Goal: Transaction & Acquisition: Purchase product/service

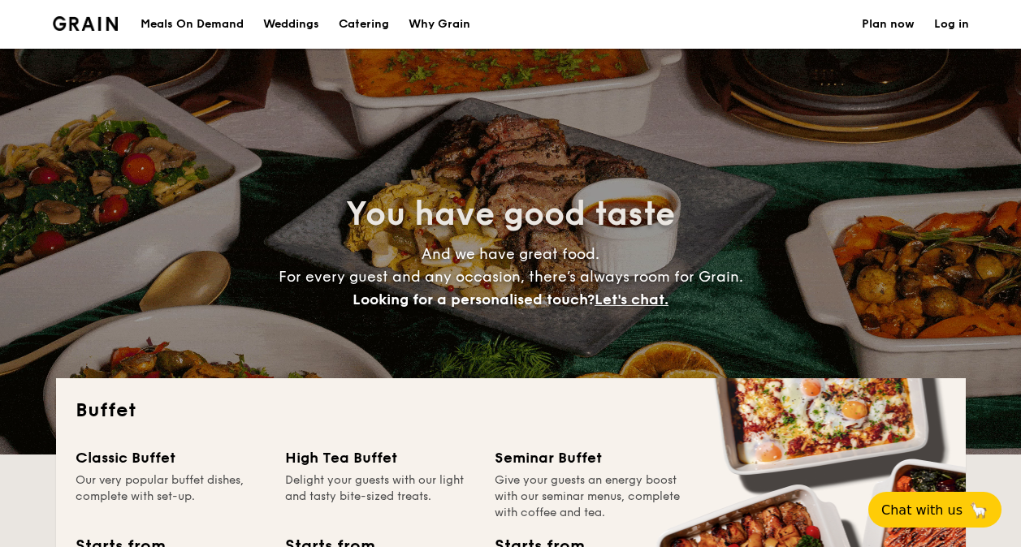
select select
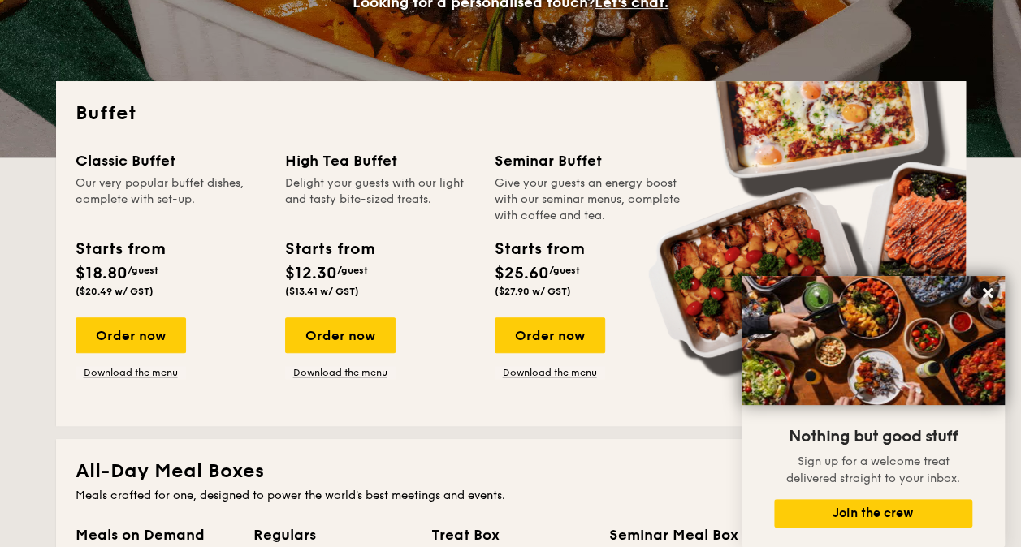
scroll to position [325, 0]
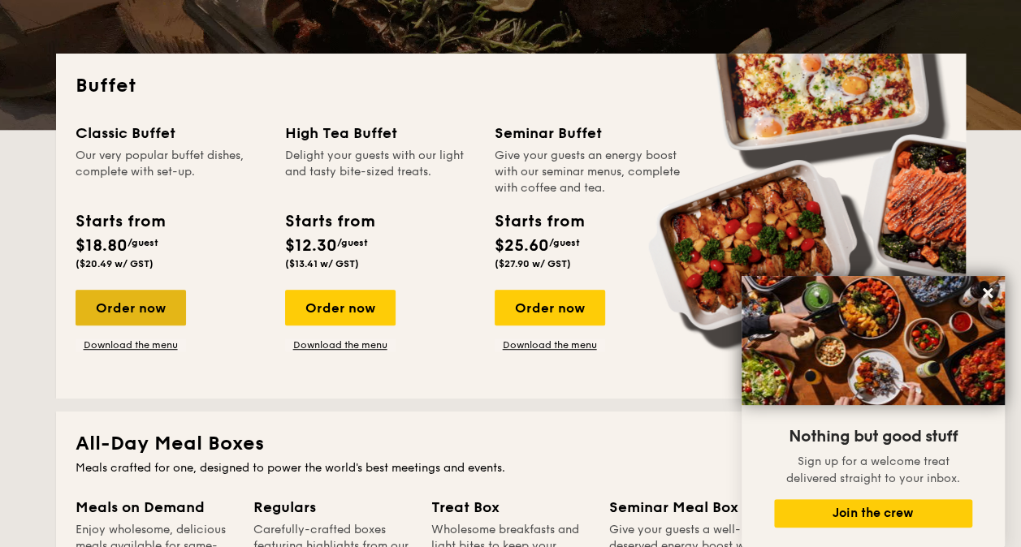
click at [140, 302] on div "Order now" at bounding box center [131, 308] width 110 height 36
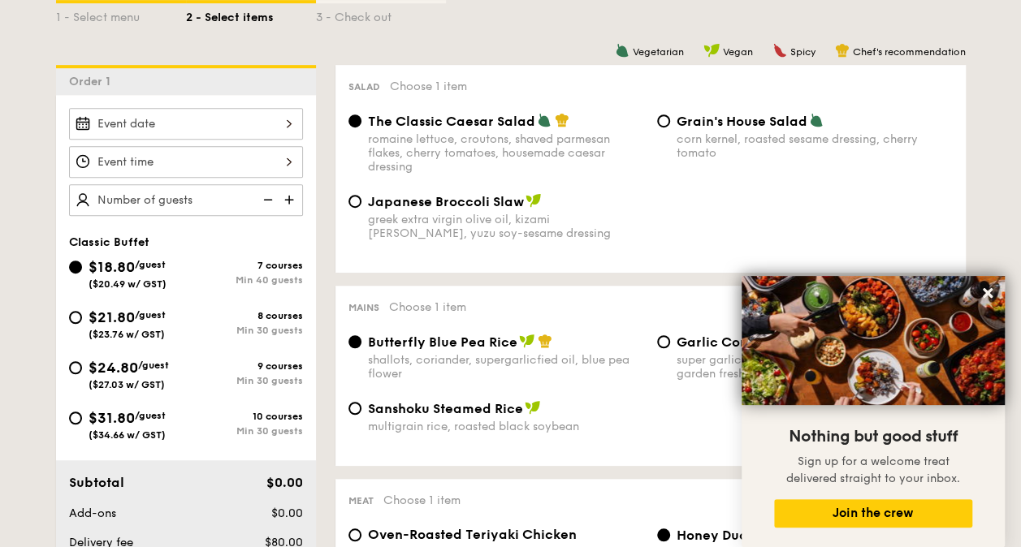
scroll to position [406, 0]
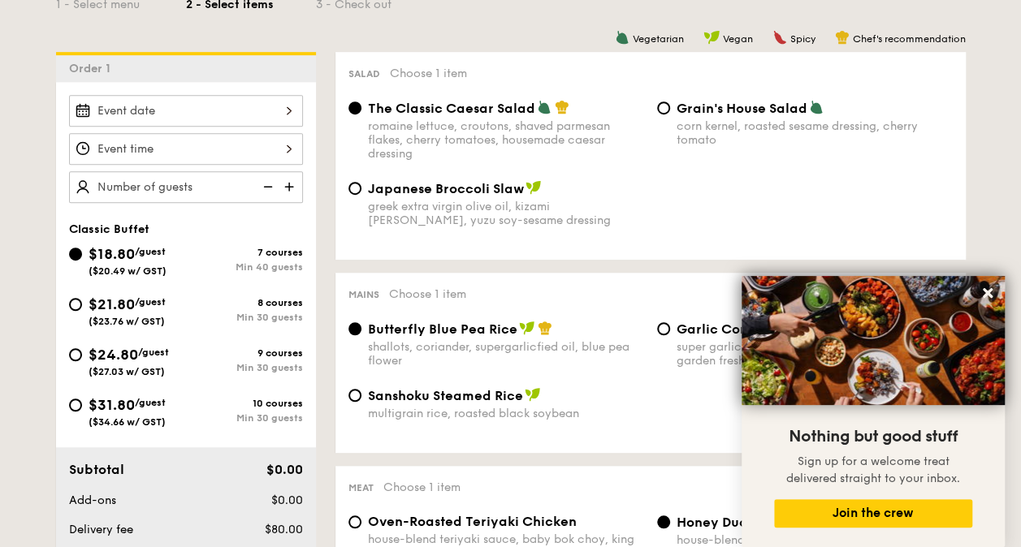
click at [166, 401] on span "/guest" at bounding box center [150, 402] width 31 height 11
click at [82, 401] on input "$31.80 /guest ($34.66 w/ GST) 10 courses Min 30 guests" at bounding box center [75, 405] width 13 height 13
radio input "true"
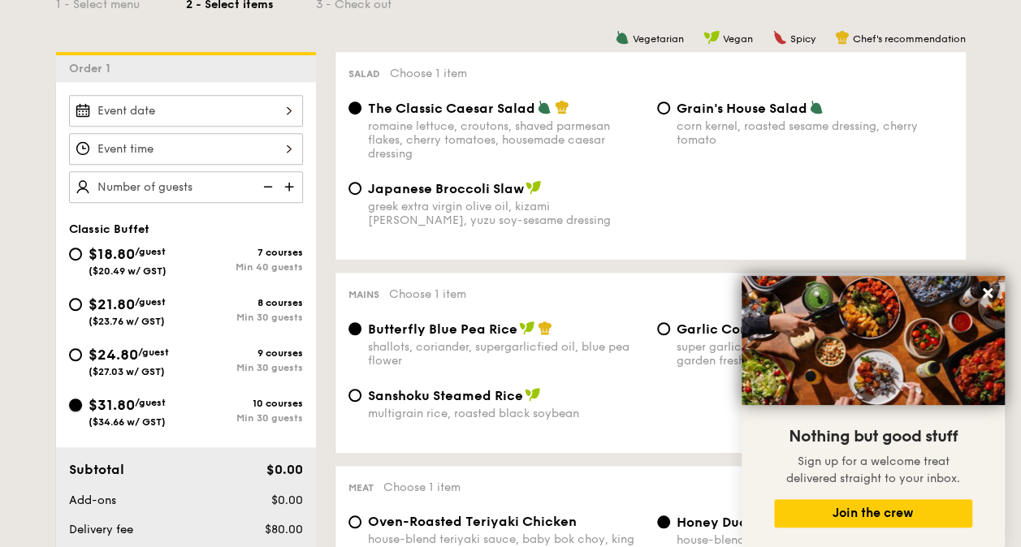
radio input "true"
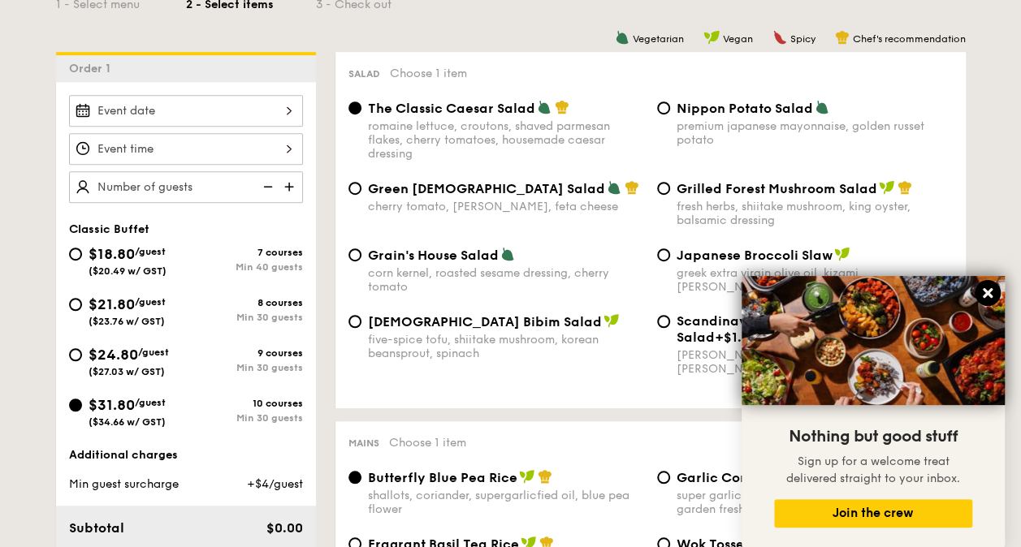
click at [994, 300] on icon at bounding box center [987, 293] width 15 height 15
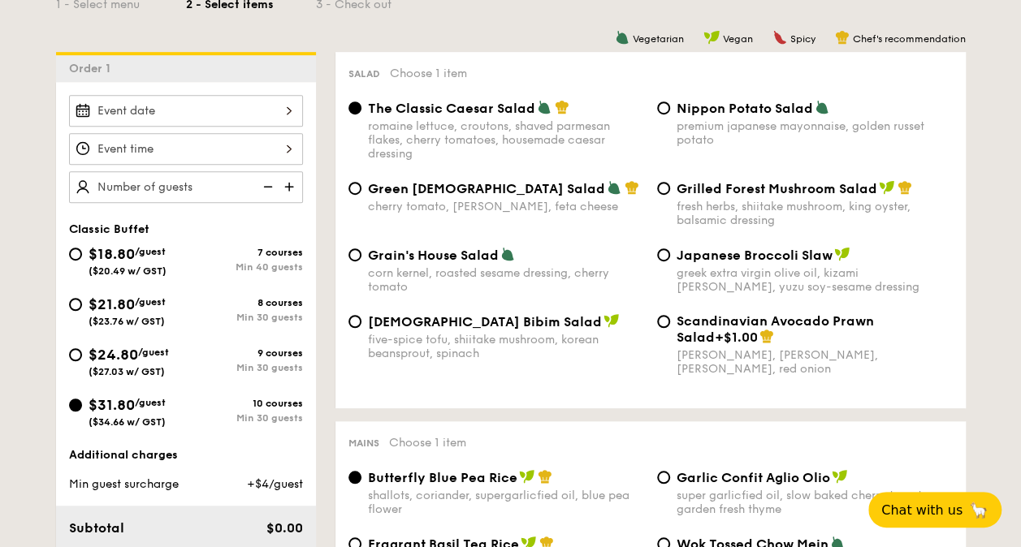
click at [280, 154] on div at bounding box center [186, 149] width 234 height 32
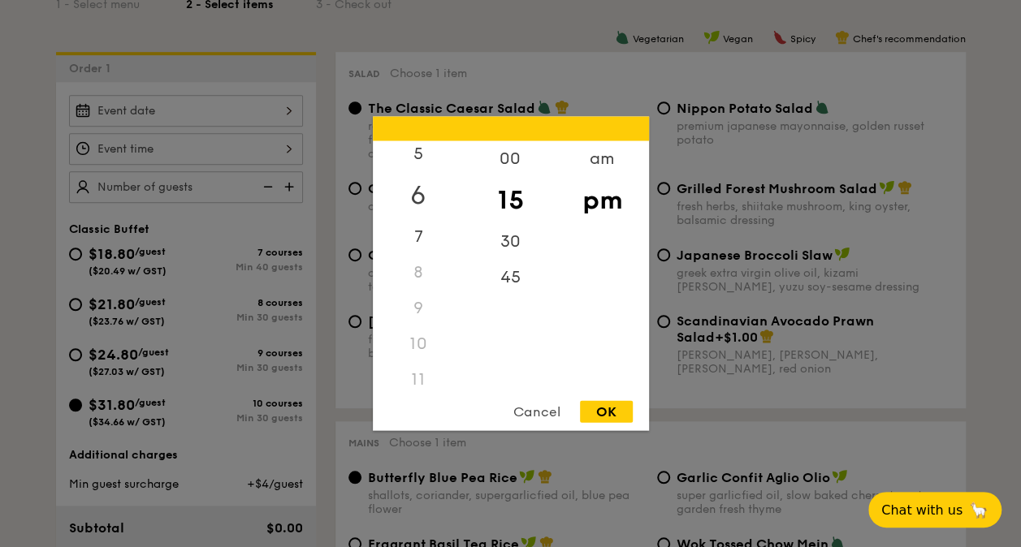
click at [423, 190] on div "6" at bounding box center [419, 195] width 92 height 47
click at [502, 240] on div "30" at bounding box center [511, 247] width 92 height 47
drag, startPoint x: 610, startPoint y: 408, endPoint x: 596, endPoint y: 403, distance: 14.9
click at [609, 410] on div "OK" at bounding box center [606, 412] width 53 height 22
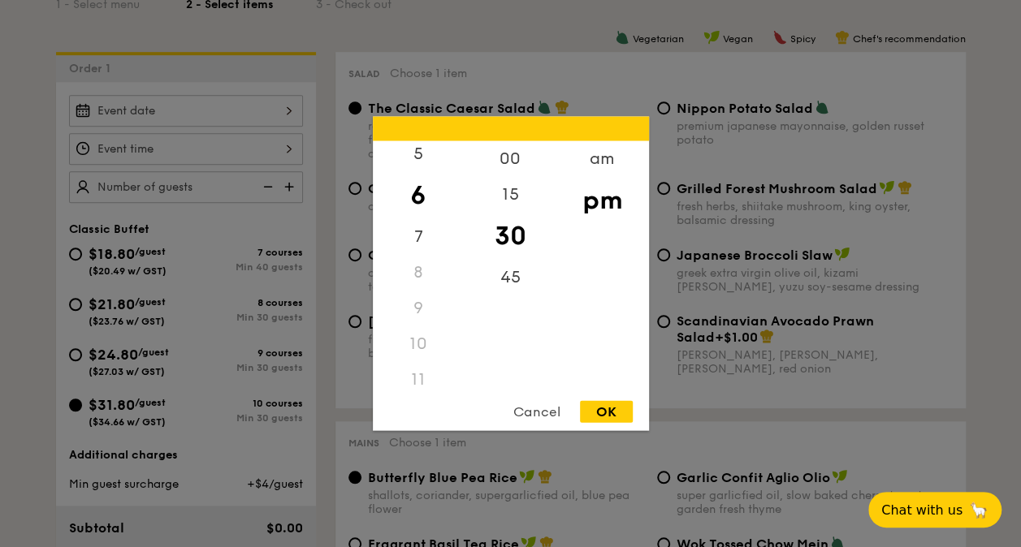
type input "6:30PM"
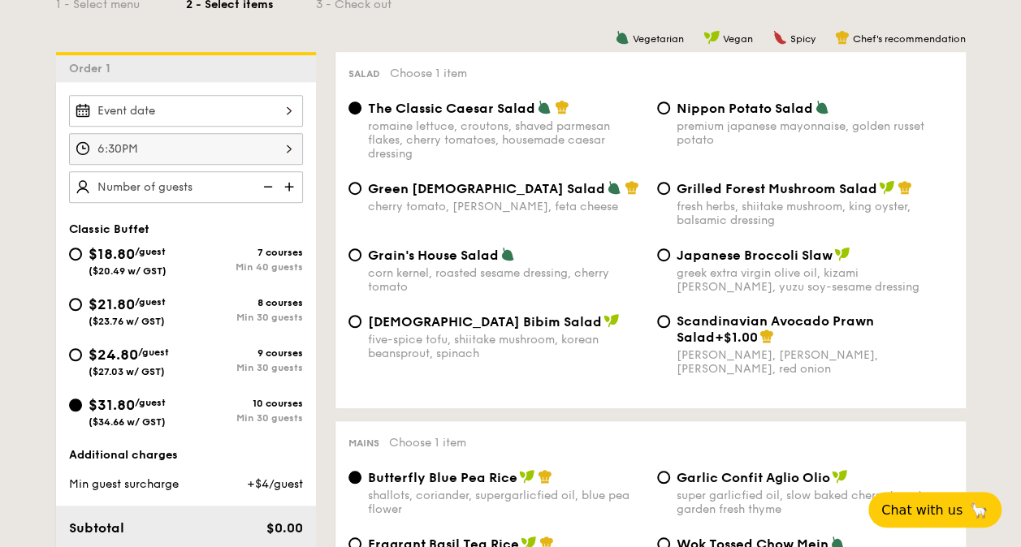
click at [217, 106] on div at bounding box center [186, 111] width 234 height 32
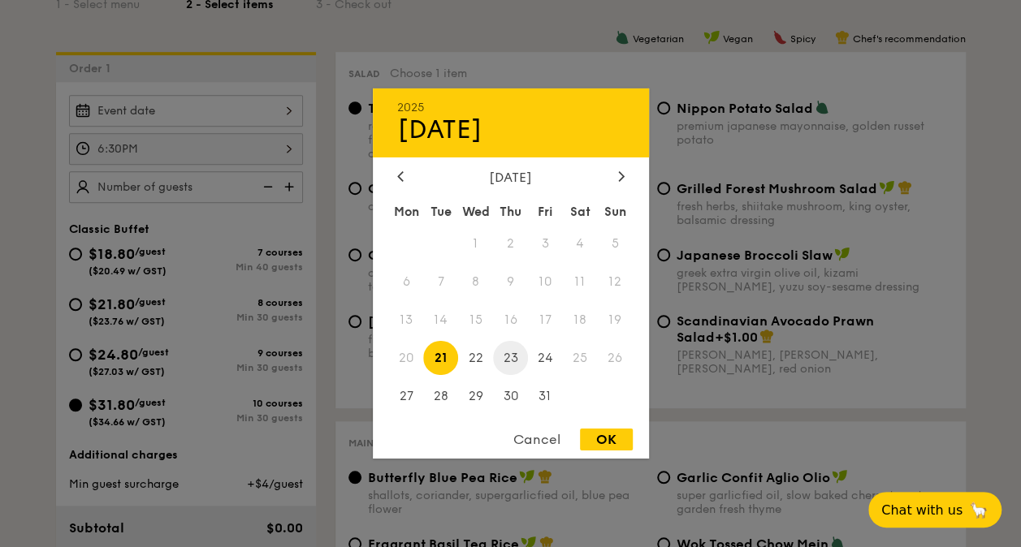
click at [514, 362] on span "23" at bounding box center [510, 357] width 35 height 35
click at [603, 436] on div "OK" at bounding box center [606, 440] width 53 height 22
type input "[DATE]"
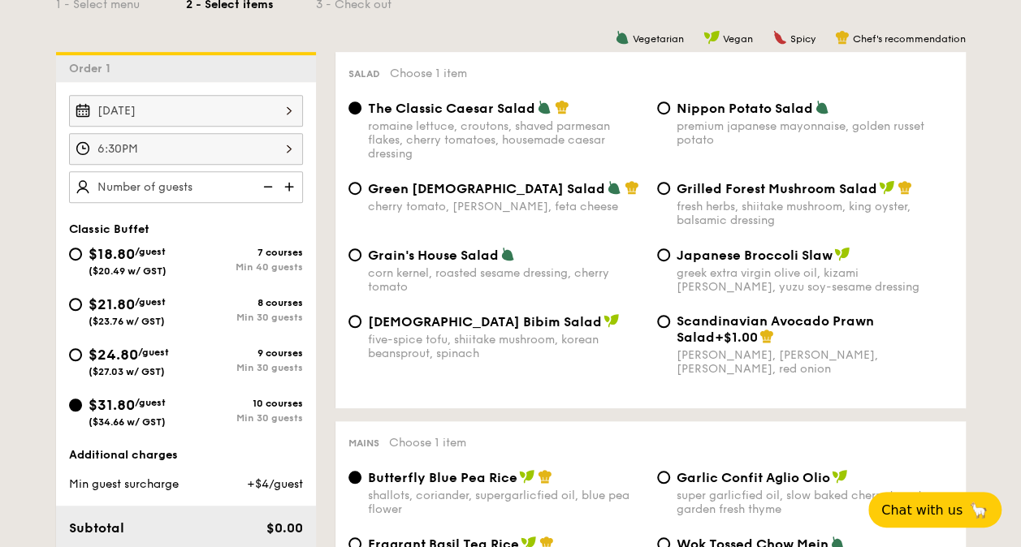
click at [288, 185] on img at bounding box center [291, 186] width 24 height 31
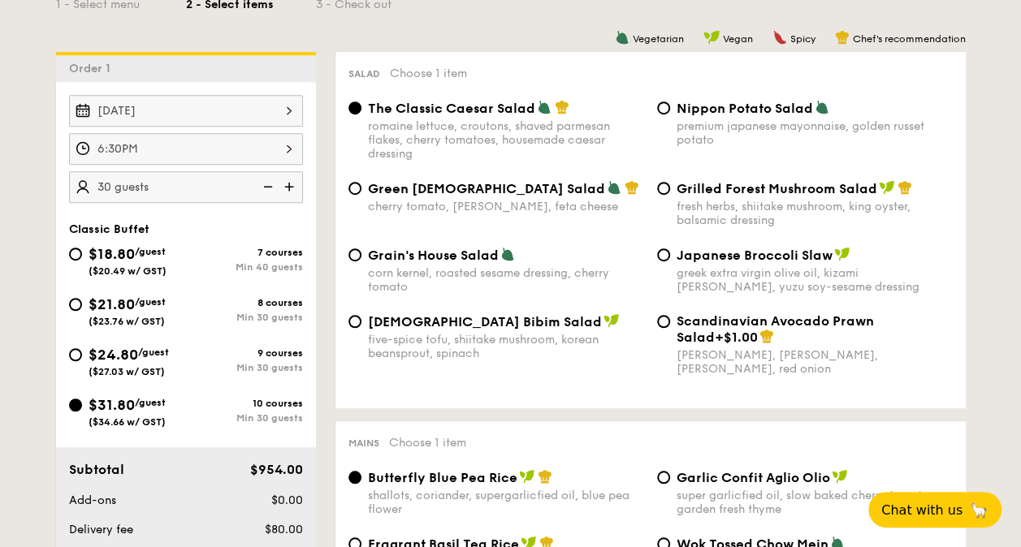
click at [288, 185] on img at bounding box center [291, 186] width 24 height 31
type input "40 guests"
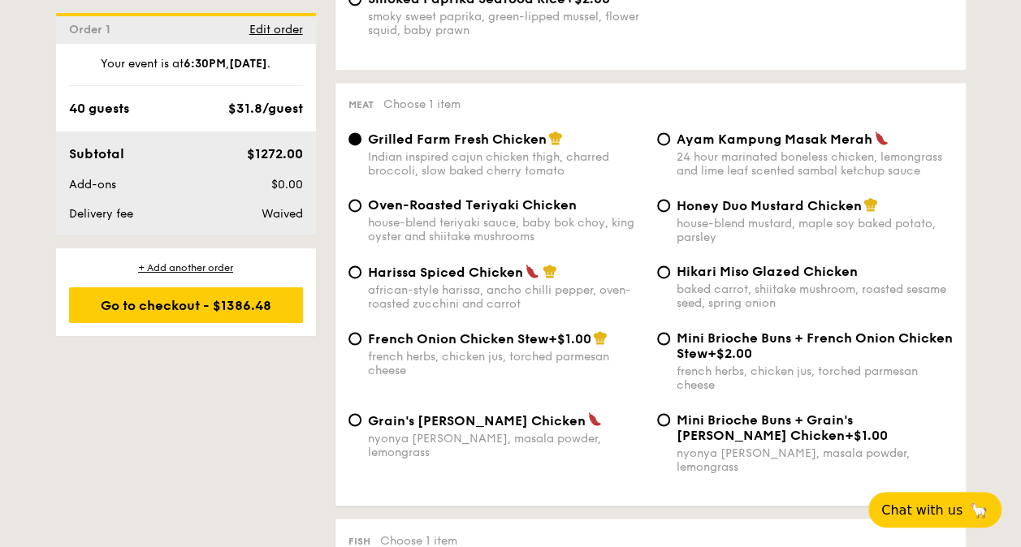
scroll to position [1218, 0]
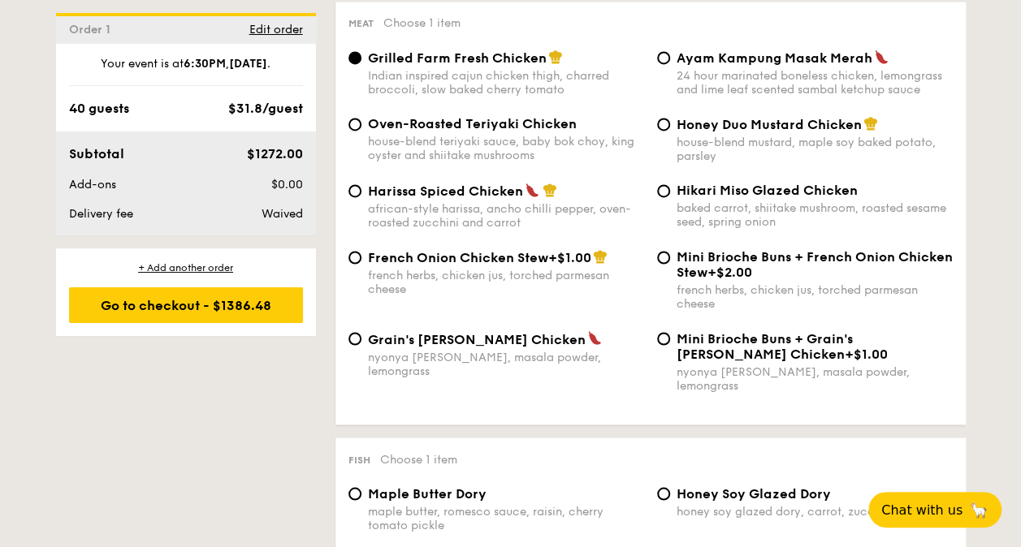
click at [529, 275] on div "French Onion Chicken Stew +$1.00 french herbs, chicken jus, torched parmesan ch…" at bounding box center [506, 272] width 276 height 47
click at [361, 264] on input "French Onion Chicken Stew +$1.00 french herbs, chicken jus, torched parmesan ch…" at bounding box center [354, 257] width 13 height 13
radio input "true"
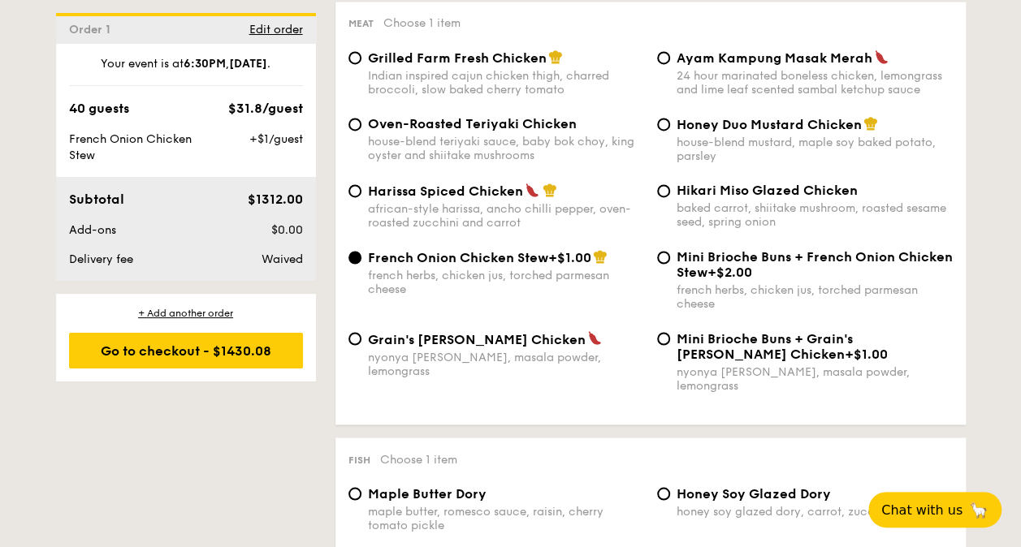
click at [504, 66] on span "Grilled Farm Fresh Chicken" at bounding box center [457, 57] width 179 height 15
click at [361, 64] on input "Grilled Farm Fresh Chicken Indian inspired cajun chicken thigh, charred broccol…" at bounding box center [354, 57] width 13 height 13
radio input "true"
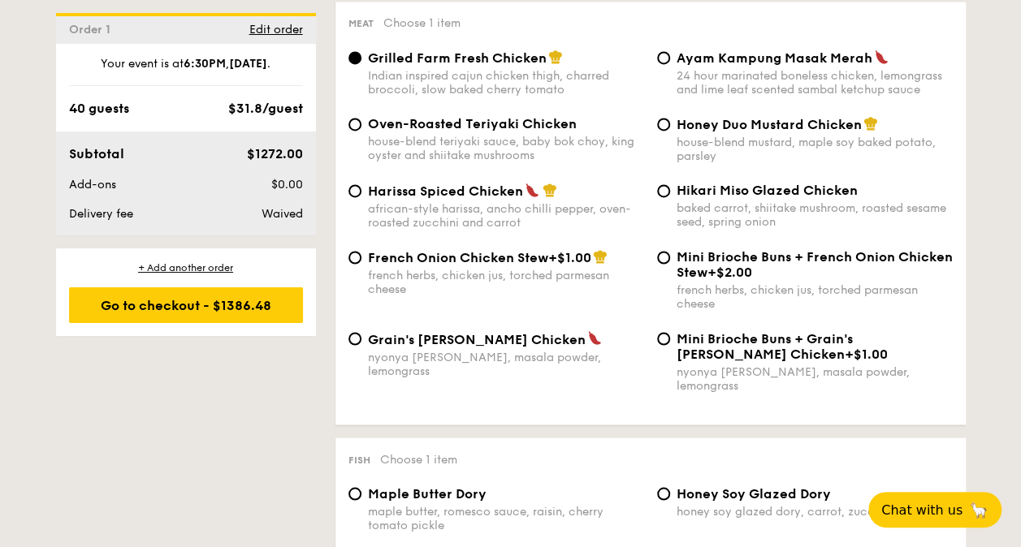
click at [476, 276] on div "French Onion Chicken Stew +$1.00 french herbs, chicken jus, torched parmesan ch…" at bounding box center [506, 272] width 276 height 47
click at [361, 264] on input "French Onion Chicken Stew +$1.00 french herbs, chicken jus, torched parmesan ch…" at bounding box center [354, 257] width 13 height 13
radio input "true"
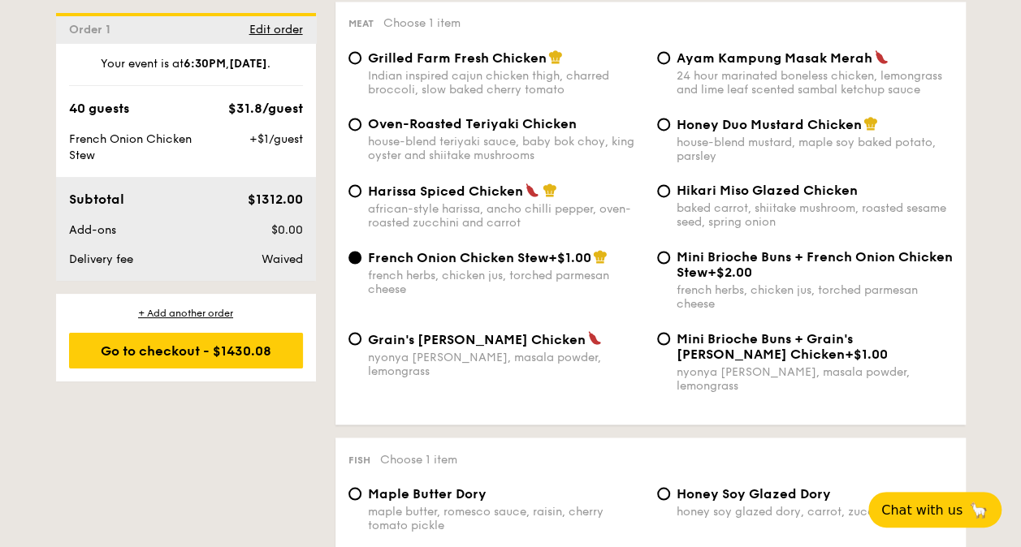
click at [499, 60] on span "Grilled Farm Fresh Chicken" at bounding box center [457, 57] width 179 height 15
click at [361, 60] on input "Grilled Farm Fresh Chicken Indian inspired cajun chicken thigh, charred broccol…" at bounding box center [354, 57] width 13 height 13
radio input "true"
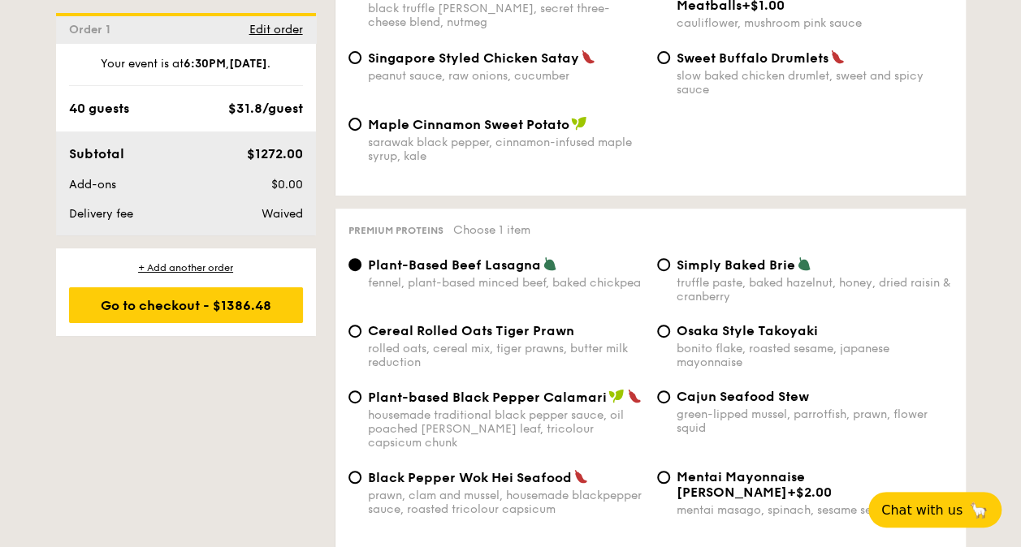
scroll to position [3411, 0]
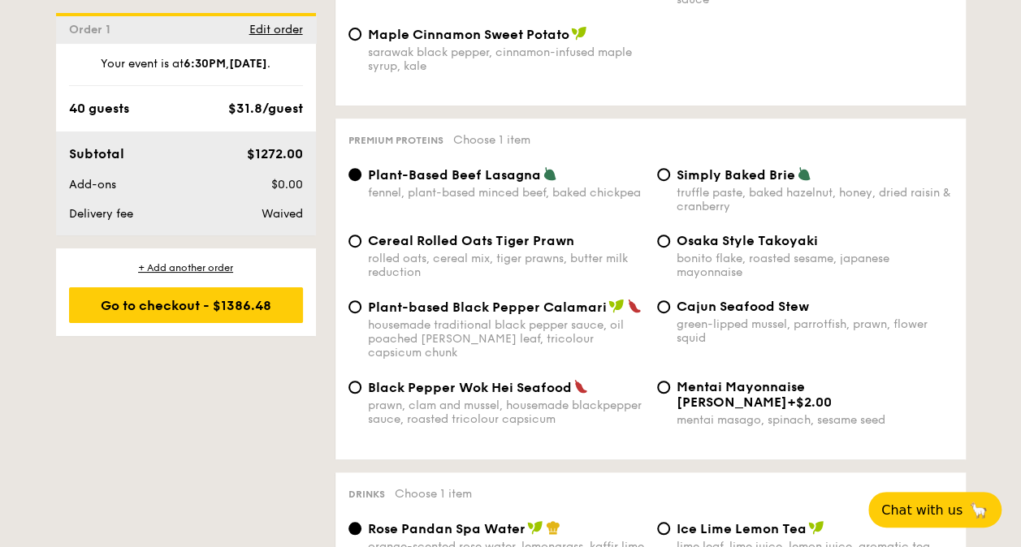
click at [557, 256] on div "rolled oats, cereal mix, tiger prawns, butter milk reduction" at bounding box center [506, 266] width 276 height 28
click at [361, 248] on input "Cereal Rolled Oats Tiger Prawn rolled oats, cereal mix, tiger prawns, butter mi…" at bounding box center [354, 241] width 13 height 13
radio input "true"
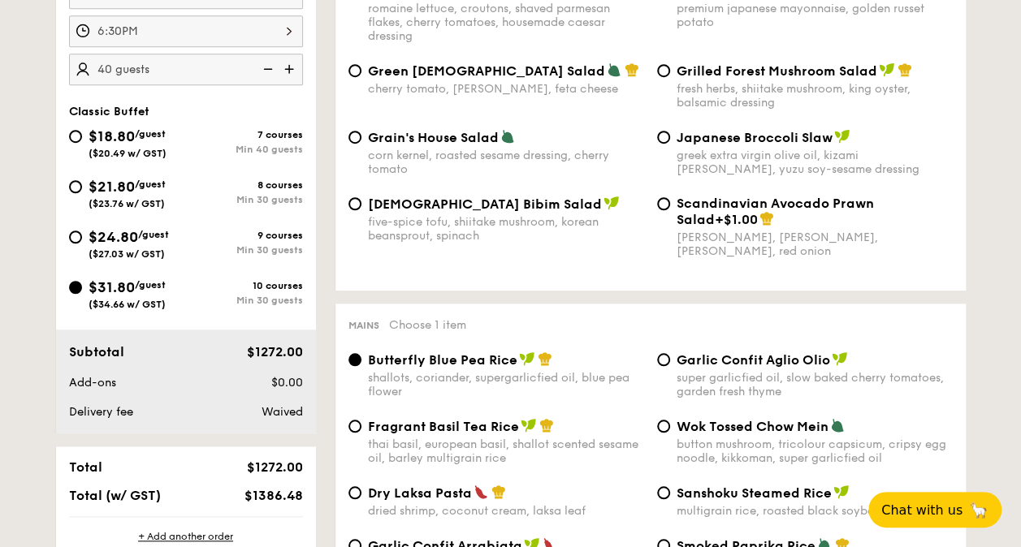
scroll to position [421, 0]
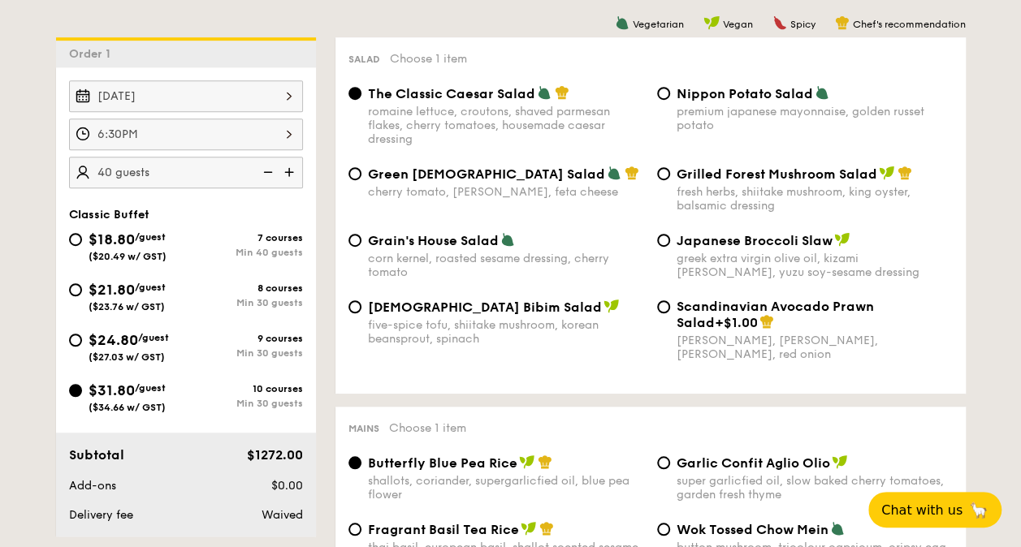
click at [294, 171] on img at bounding box center [291, 172] width 24 height 31
type input "50 guests"
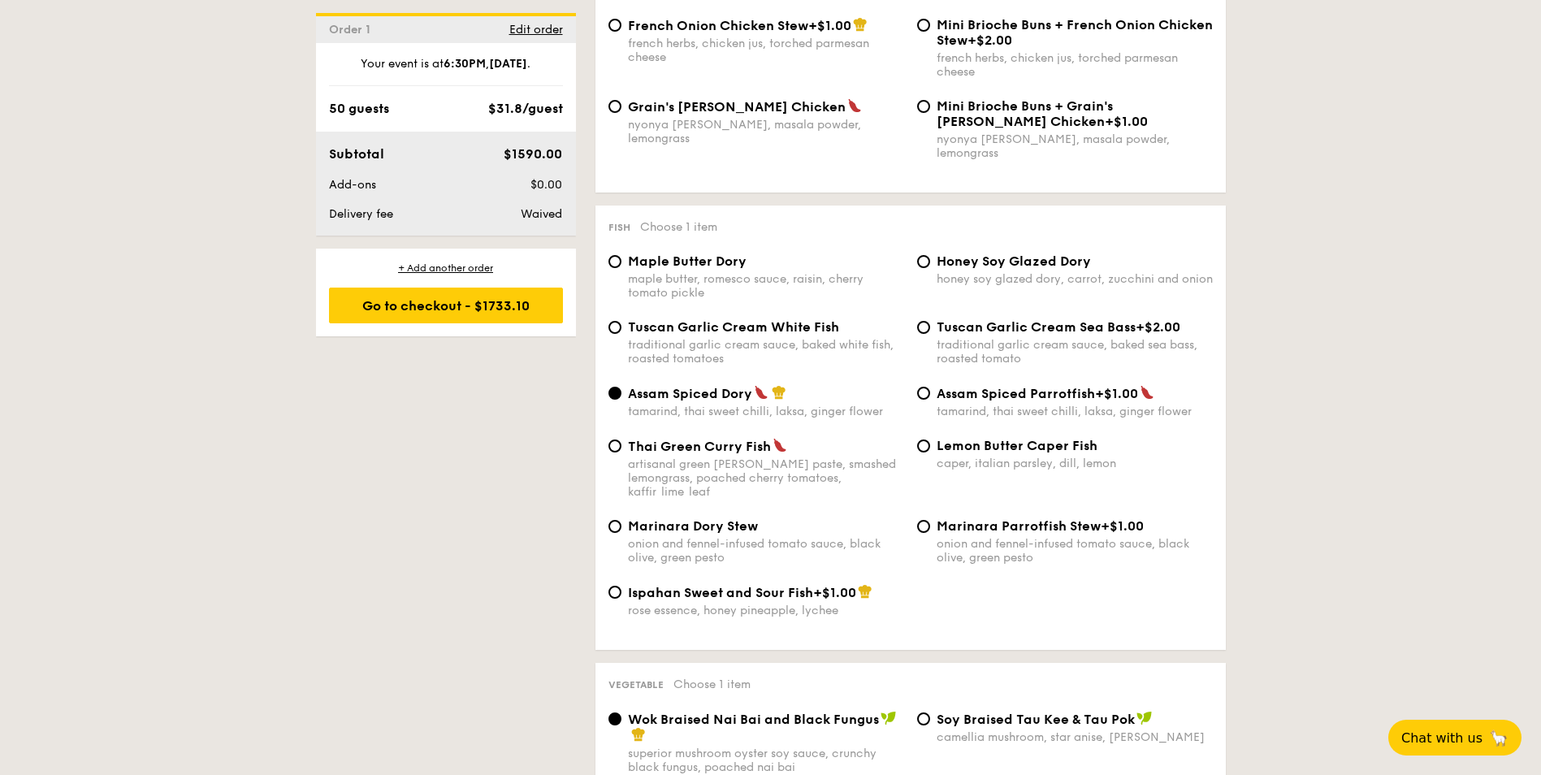
scroll to position [1462, 0]
